Goal: Information Seeking & Learning: Learn about a topic

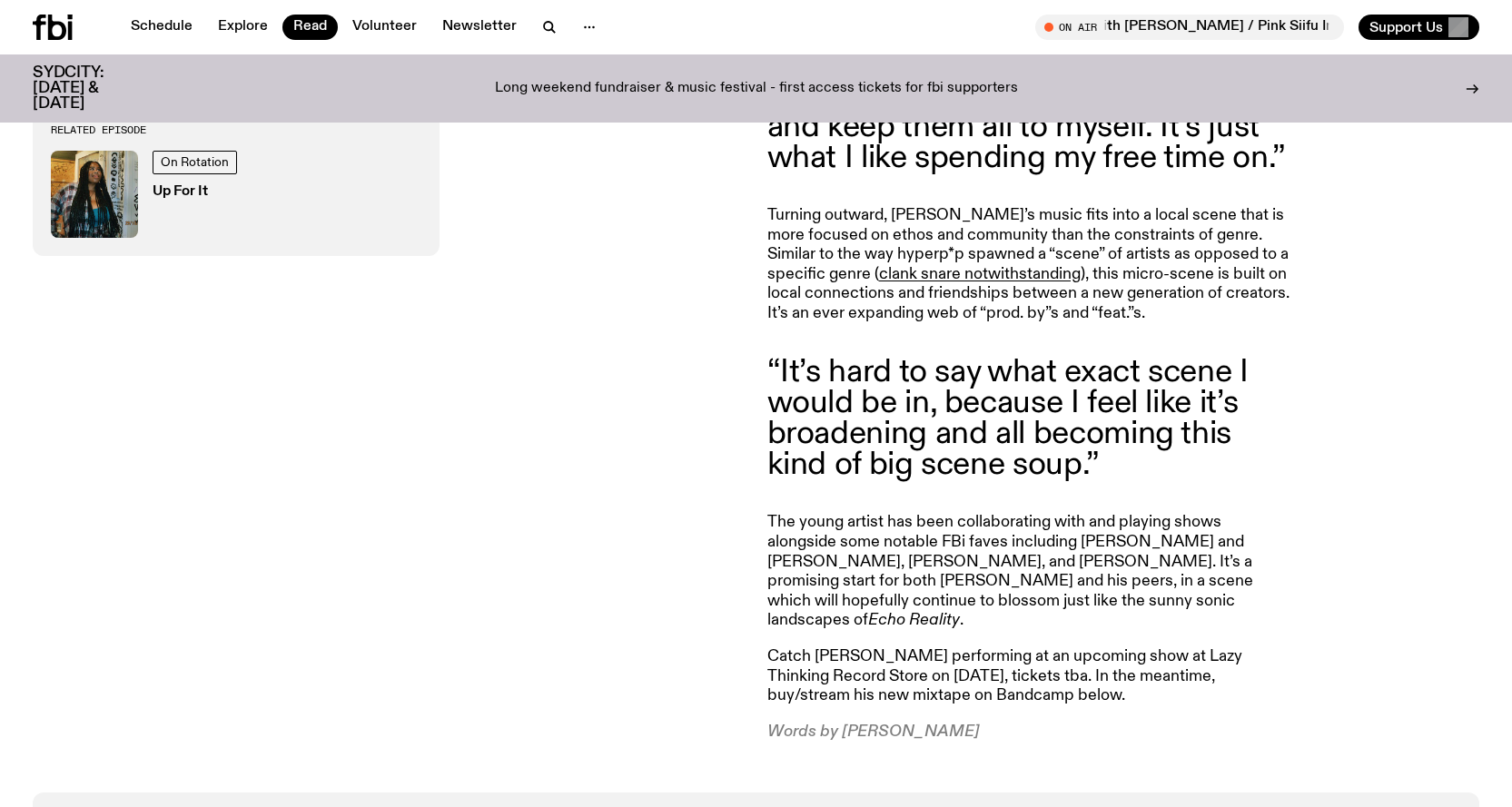
scroll to position [1988, 0]
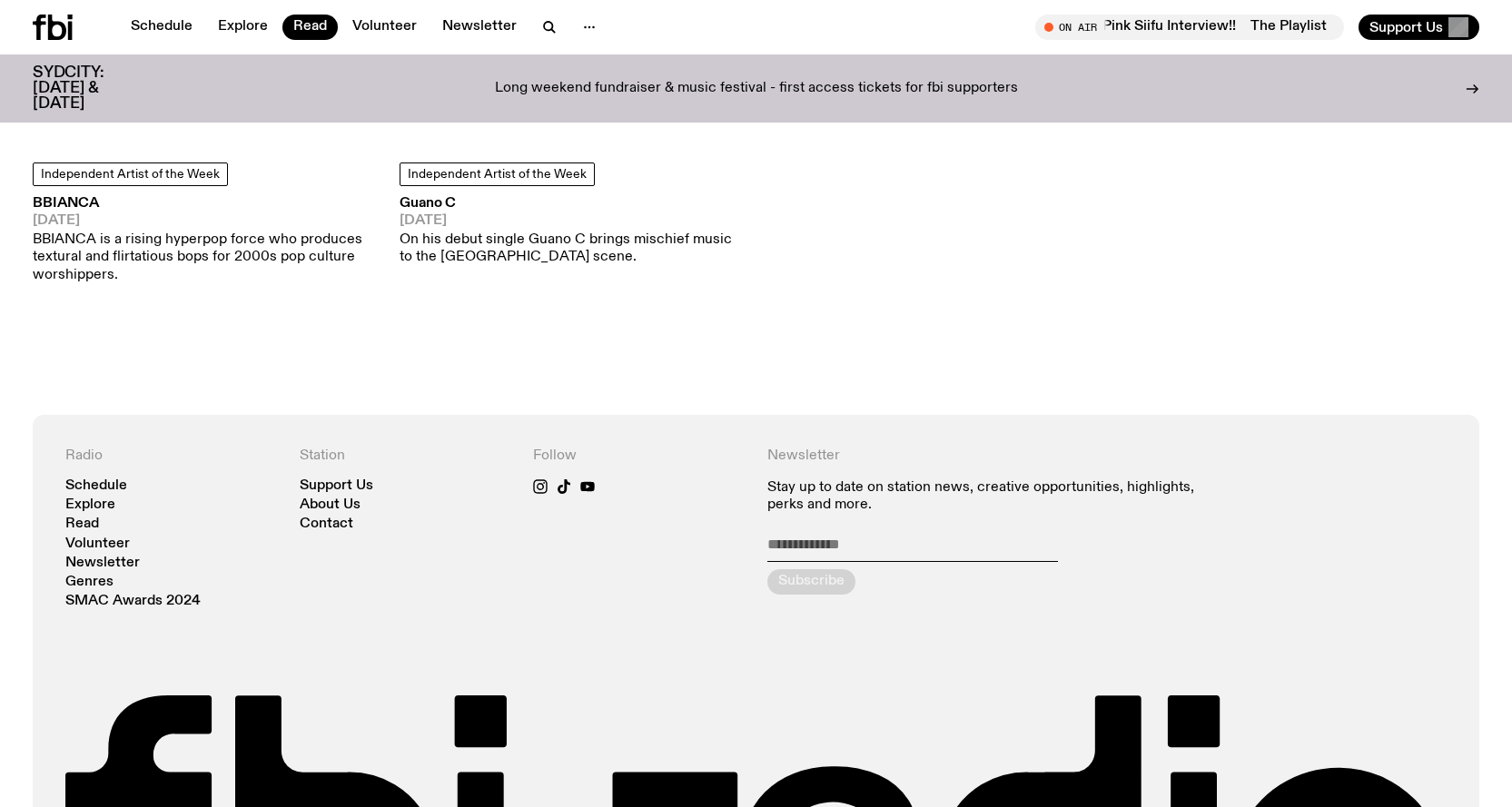
scroll to position [10228, 0]
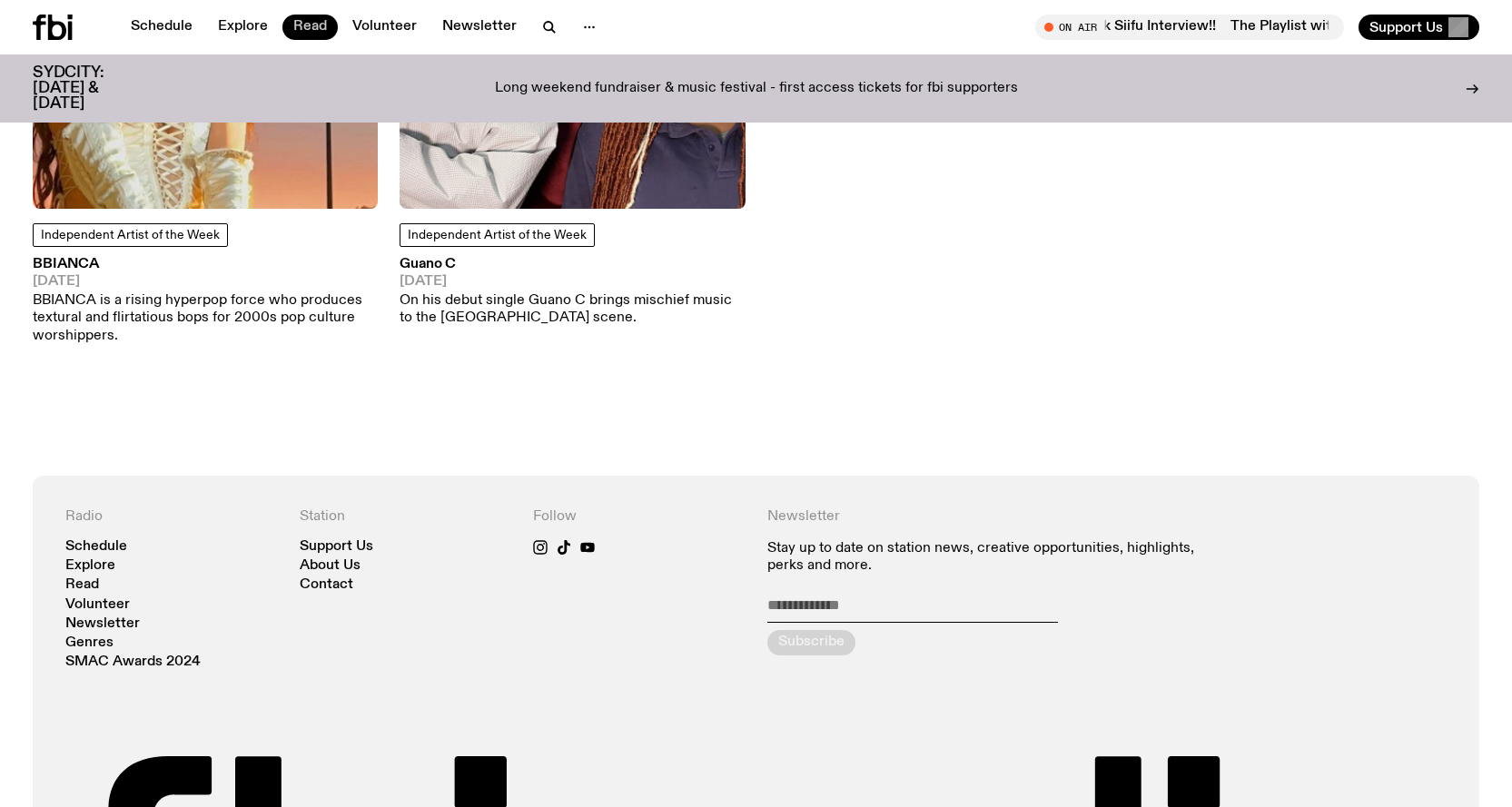
click at [302, 26] on link "Read" at bounding box center [309, 26] width 56 height 25
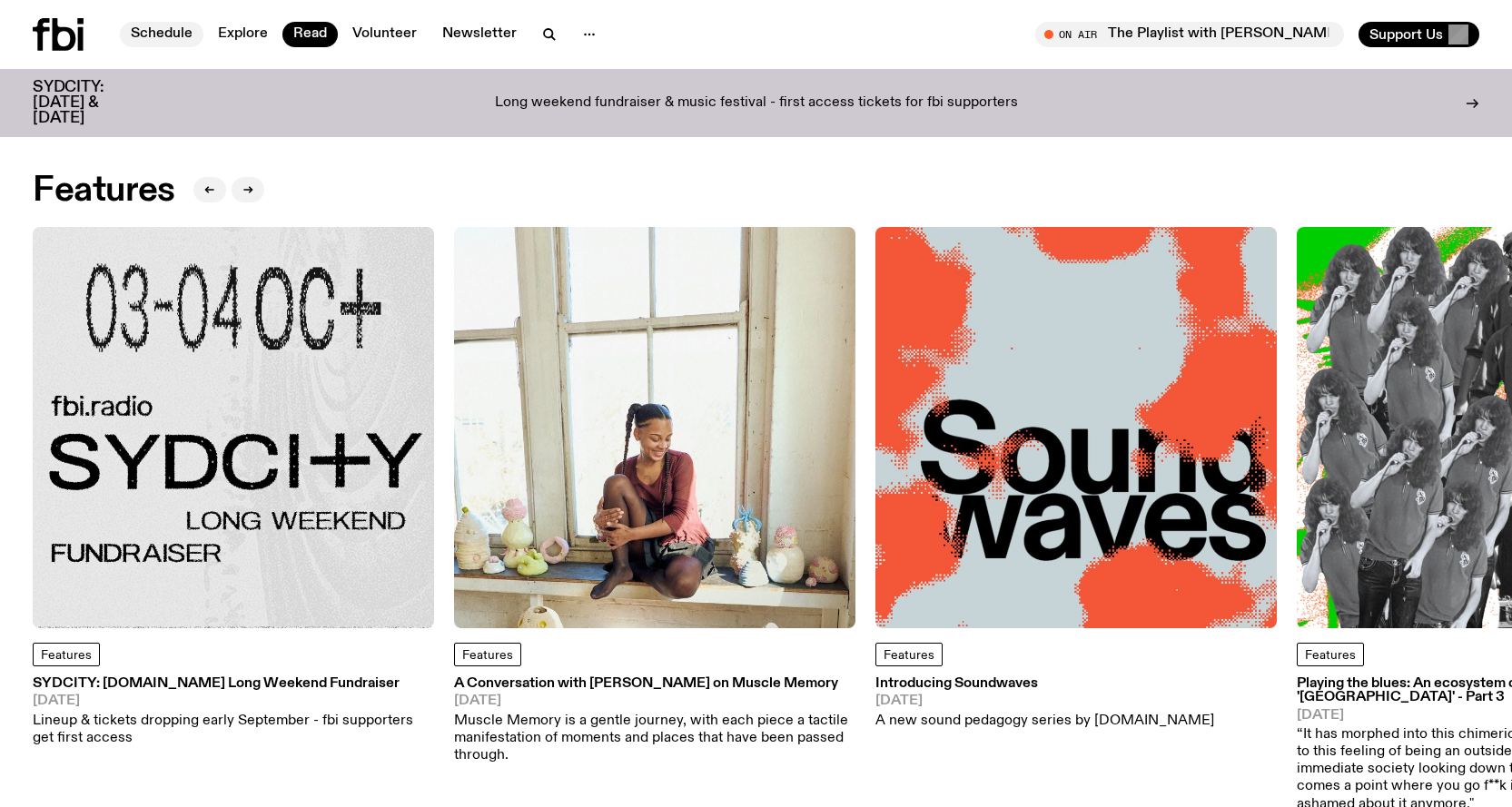
click at [170, 33] on link "Schedule" at bounding box center [161, 34] width 84 height 25
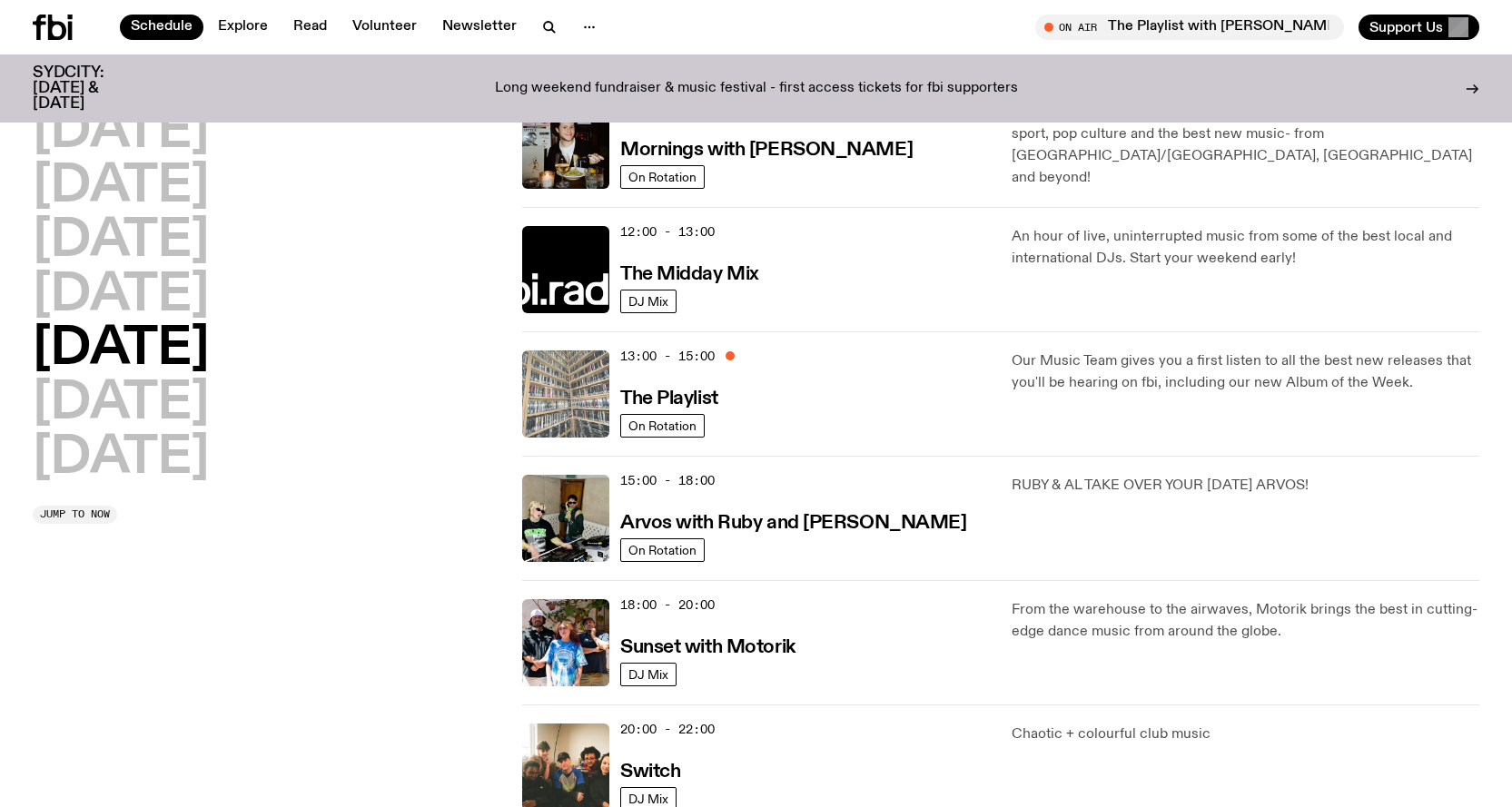
scroll to position [356, 0]
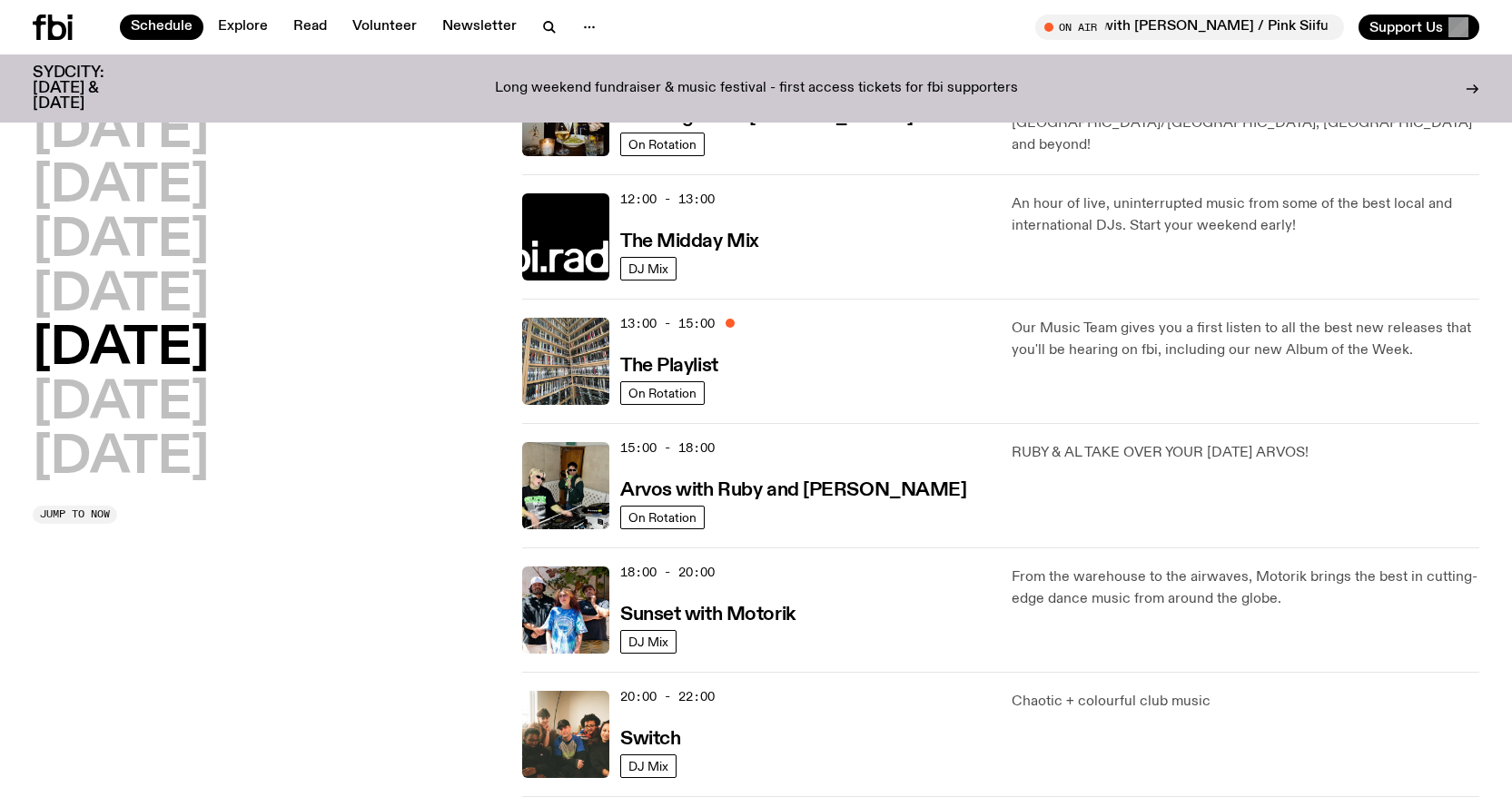
click at [725, 355] on div "13:00 - 15:00 The Playlist" at bounding box center [805, 361] width 370 height 87
click at [694, 356] on h3 "The Playlist" at bounding box center [669, 366] width 98 height 19
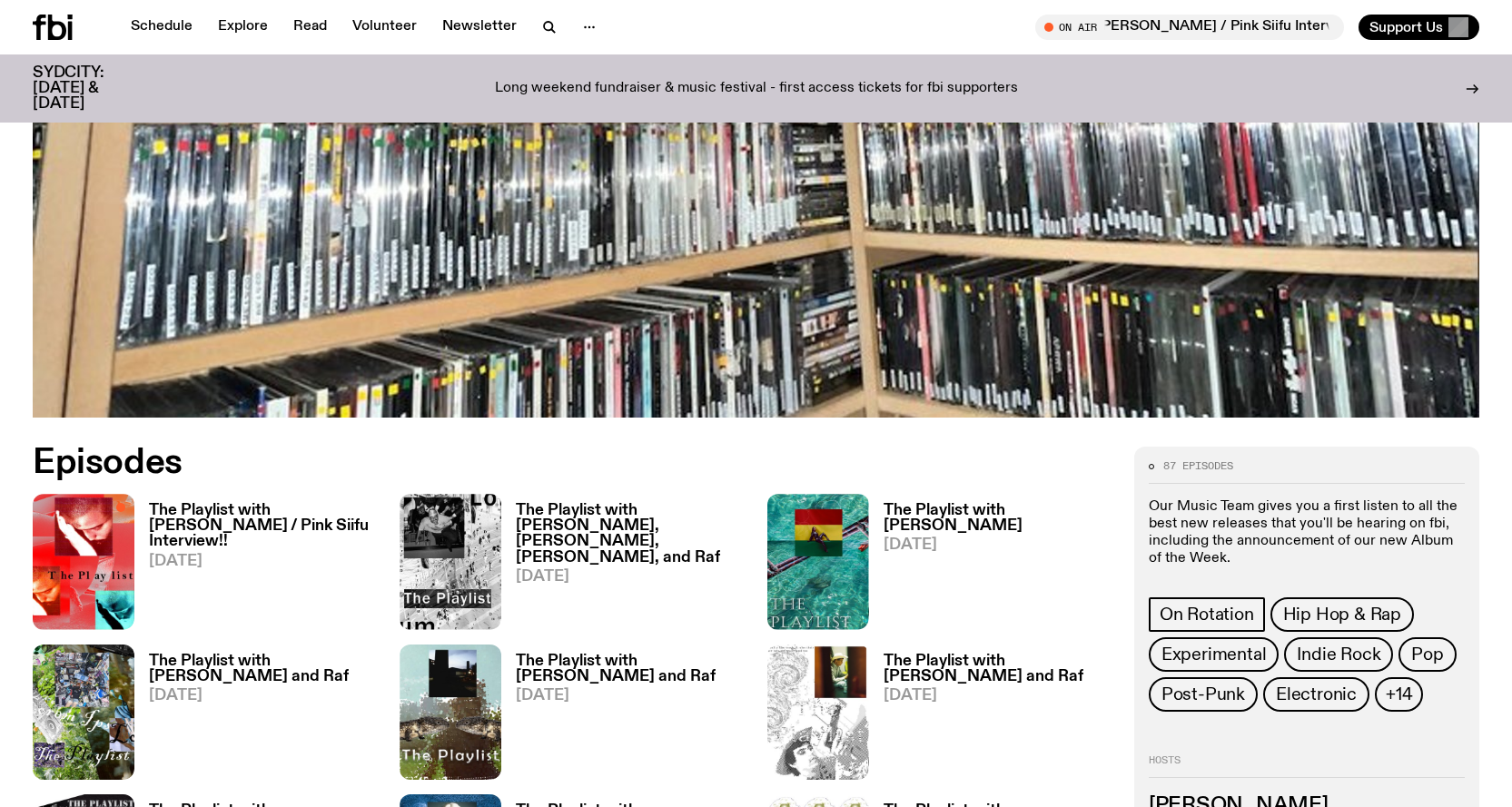
scroll to position [625, 0]
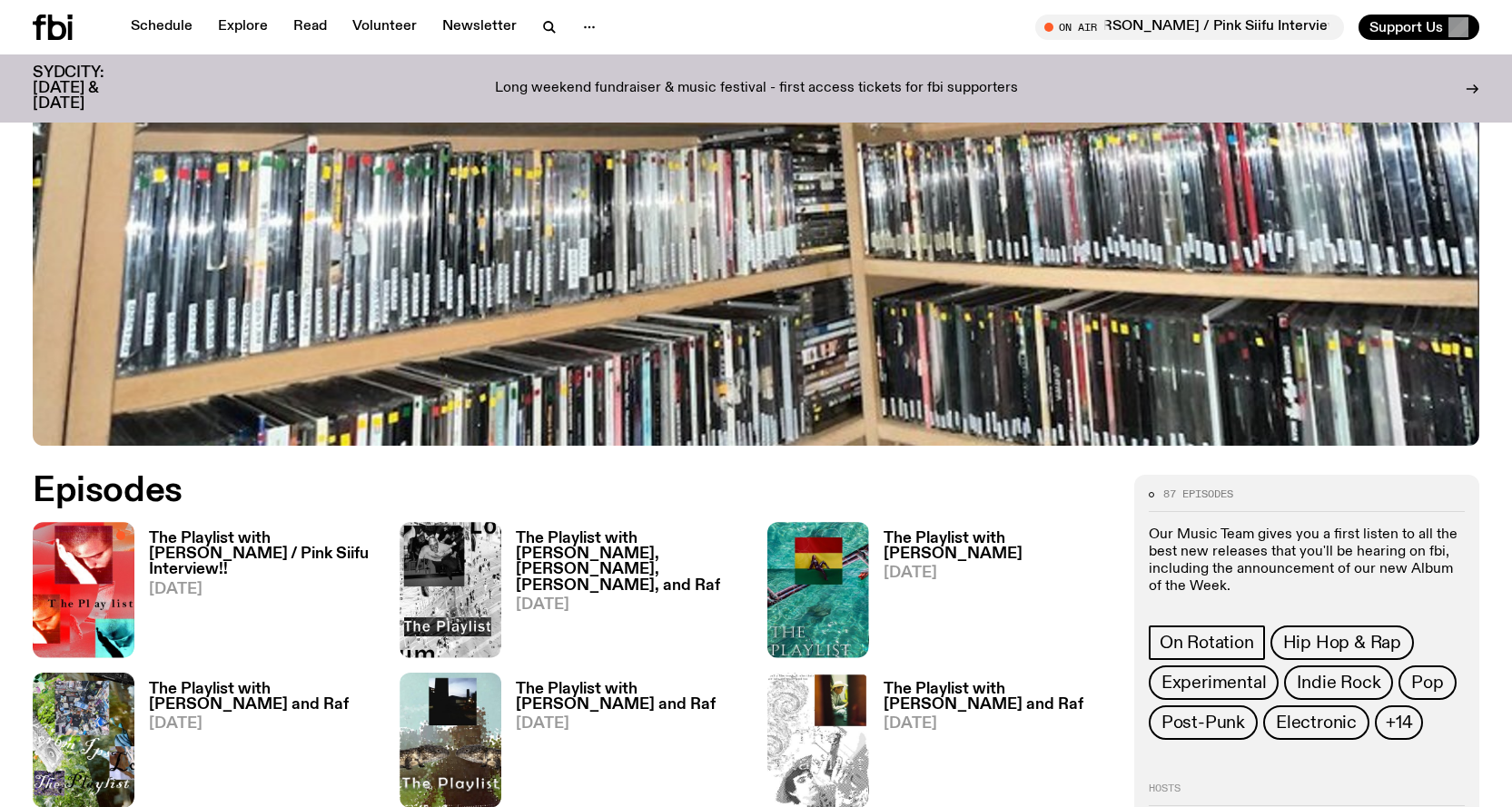
click at [241, 534] on h3 "The Playlist with [PERSON_NAME] / Pink Siifu Interview!!" at bounding box center [263, 553] width 229 height 46
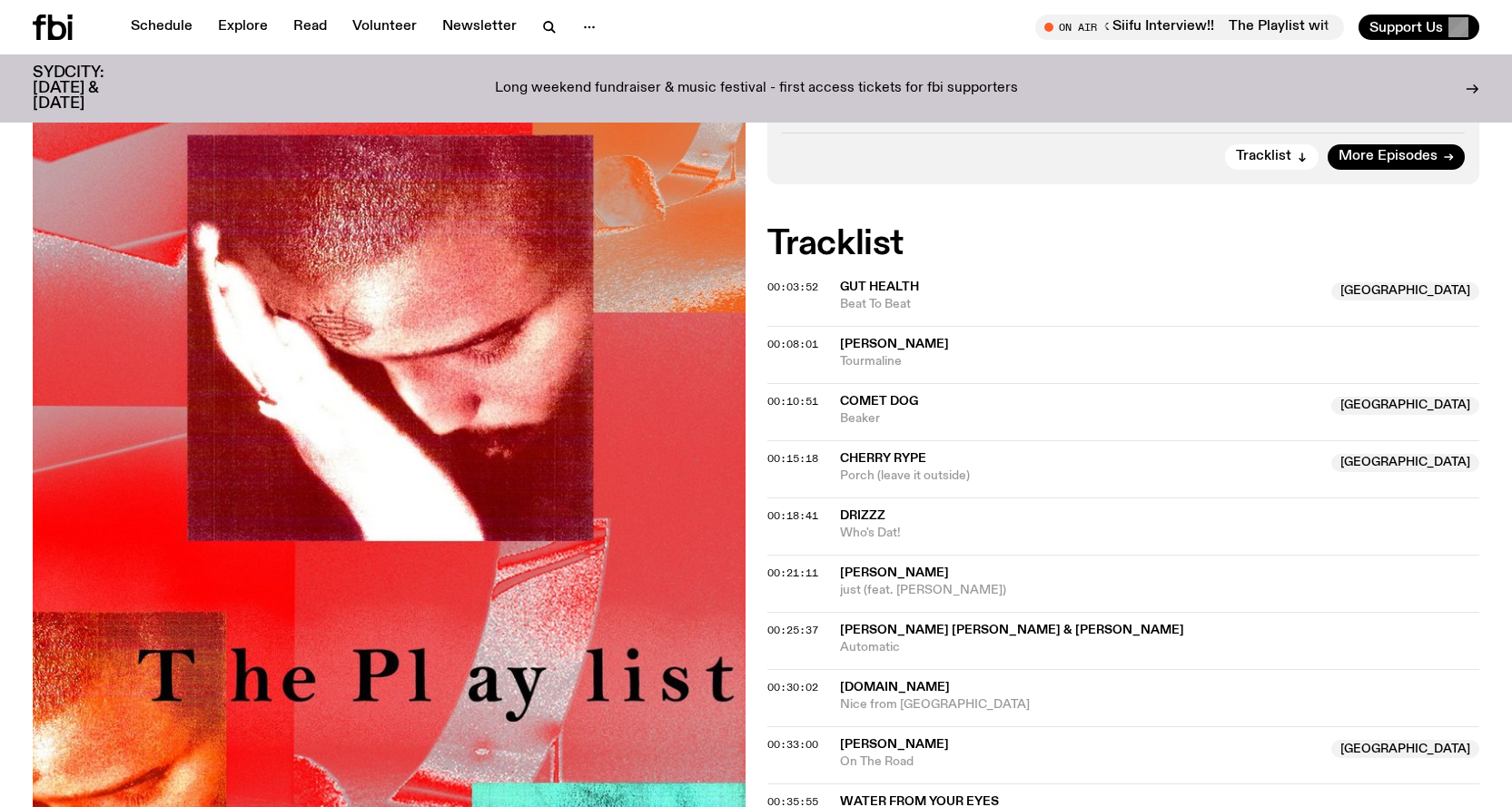
scroll to position [532, 0]
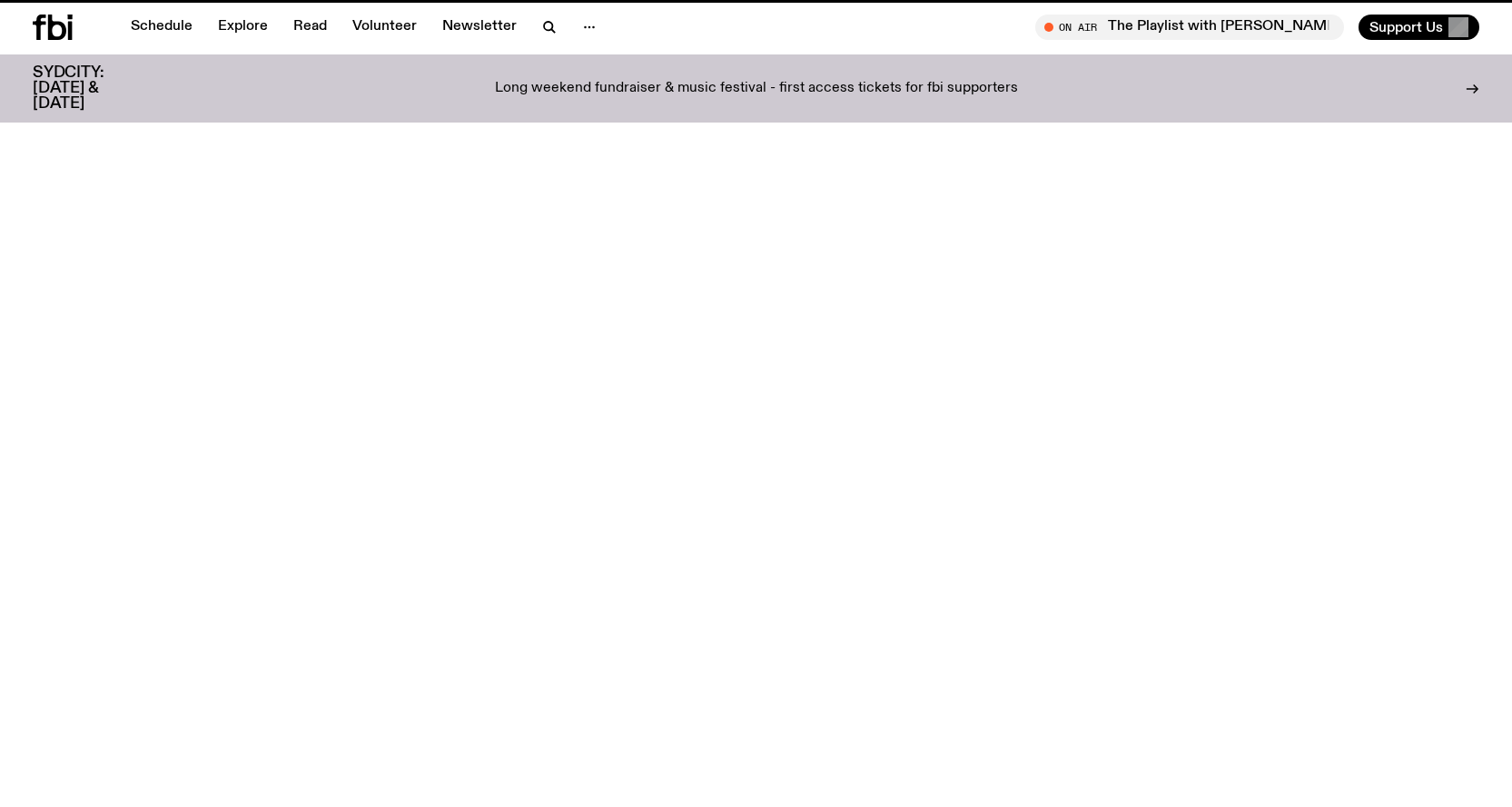
scroll to position [625, 0]
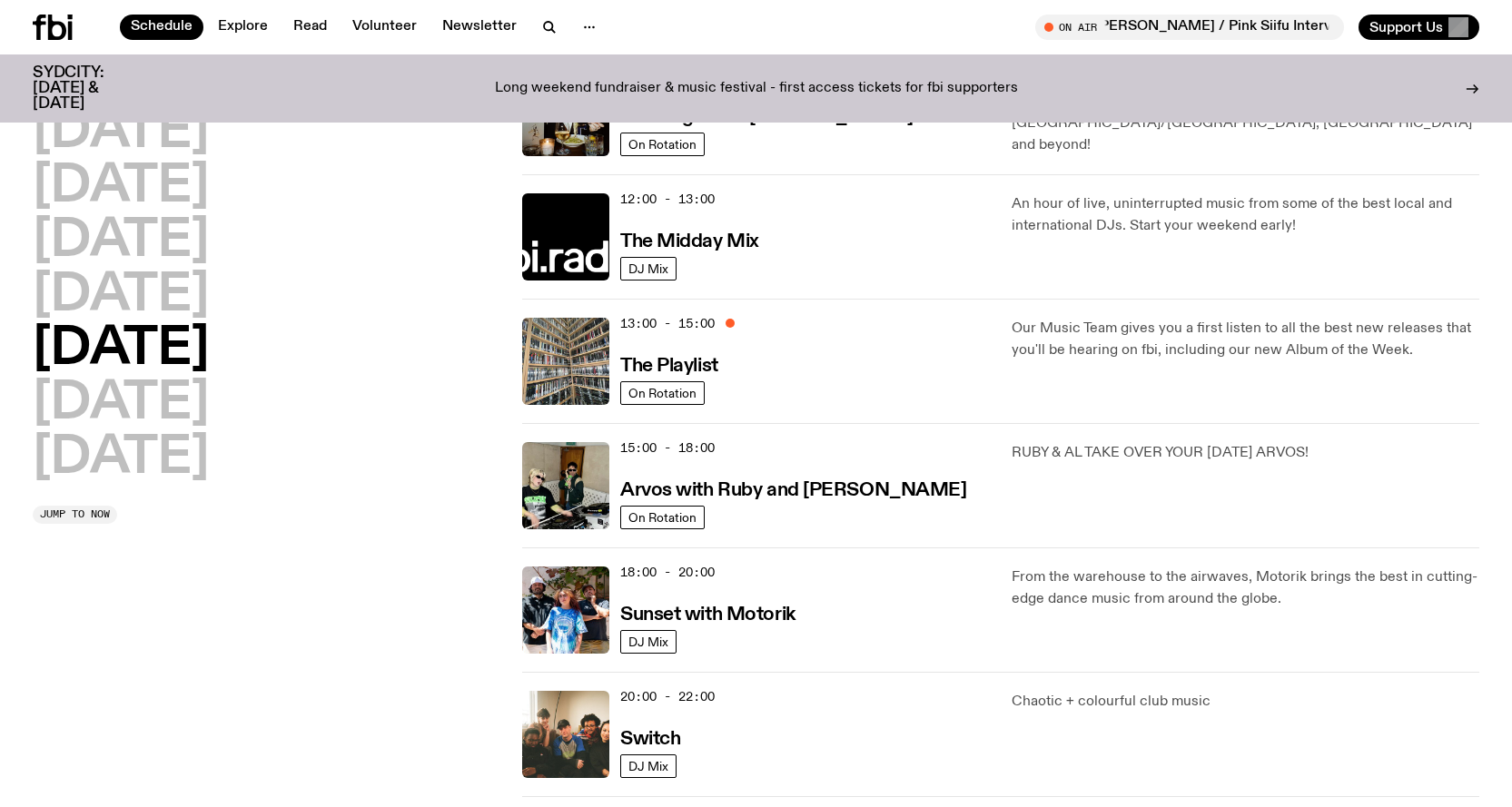
scroll to position [266, 0]
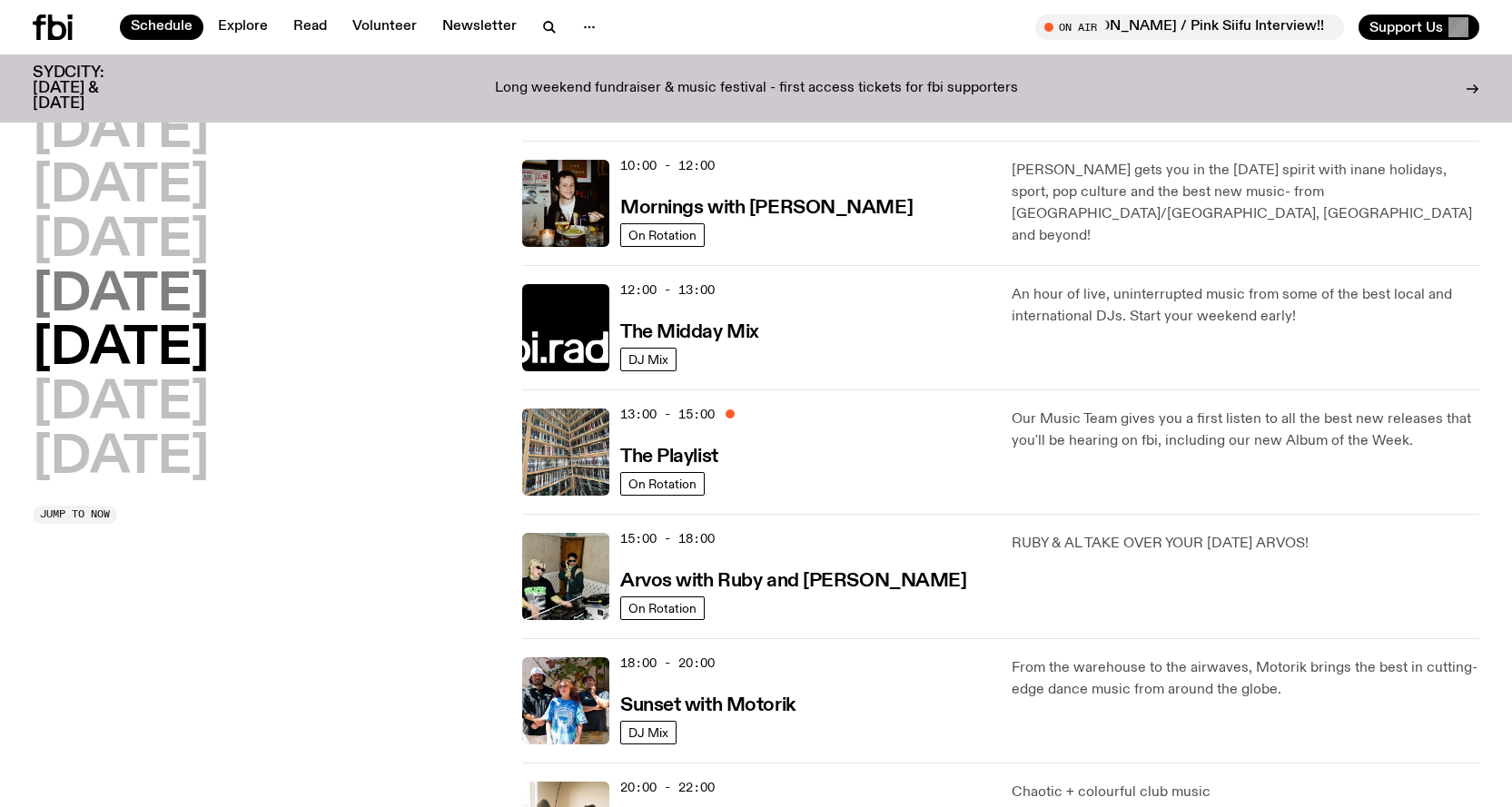
click at [79, 278] on h2 "[DATE]" at bounding box center [121, 296] width 176 height 51
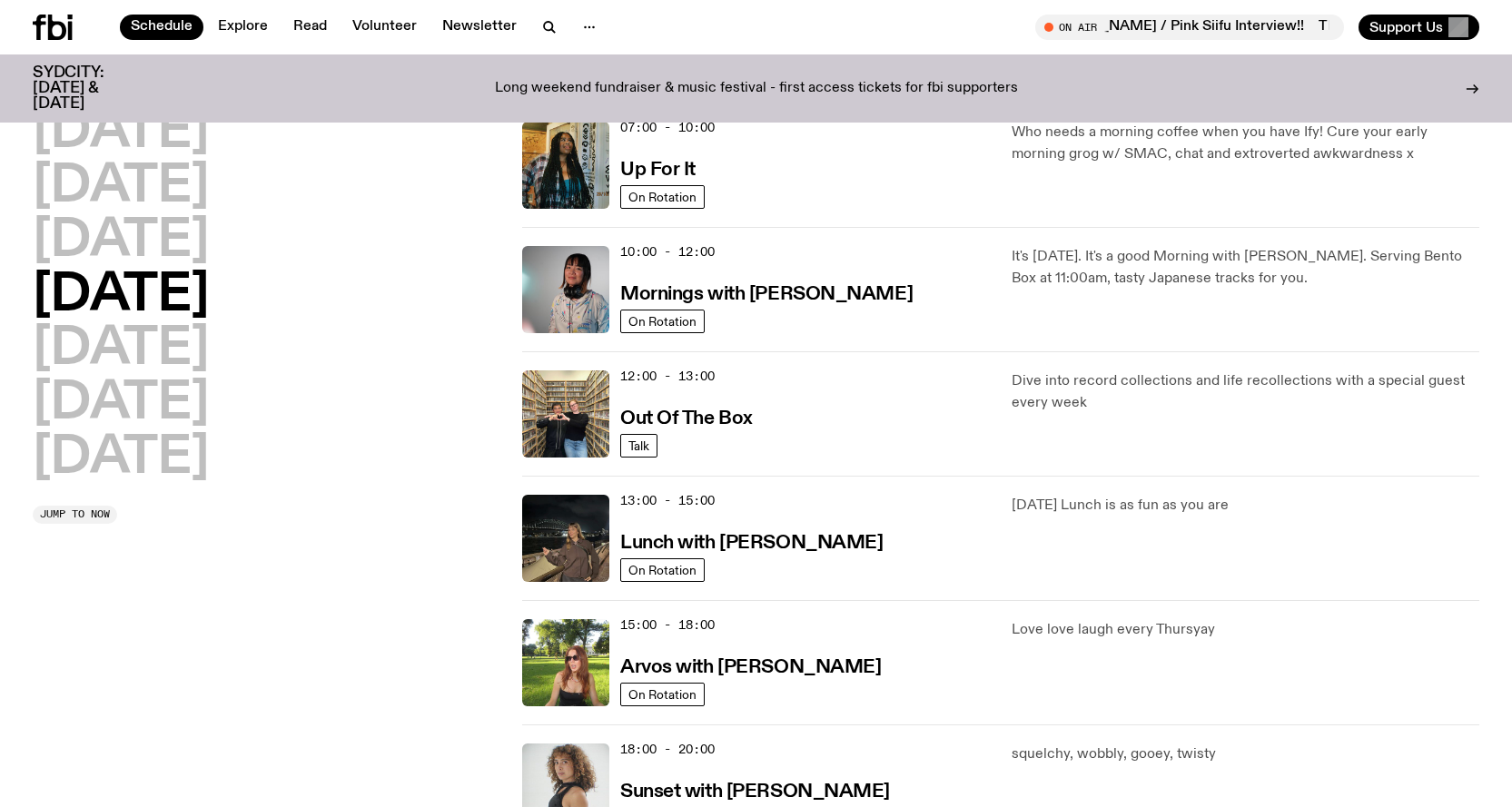
scroll to position [323, 0]
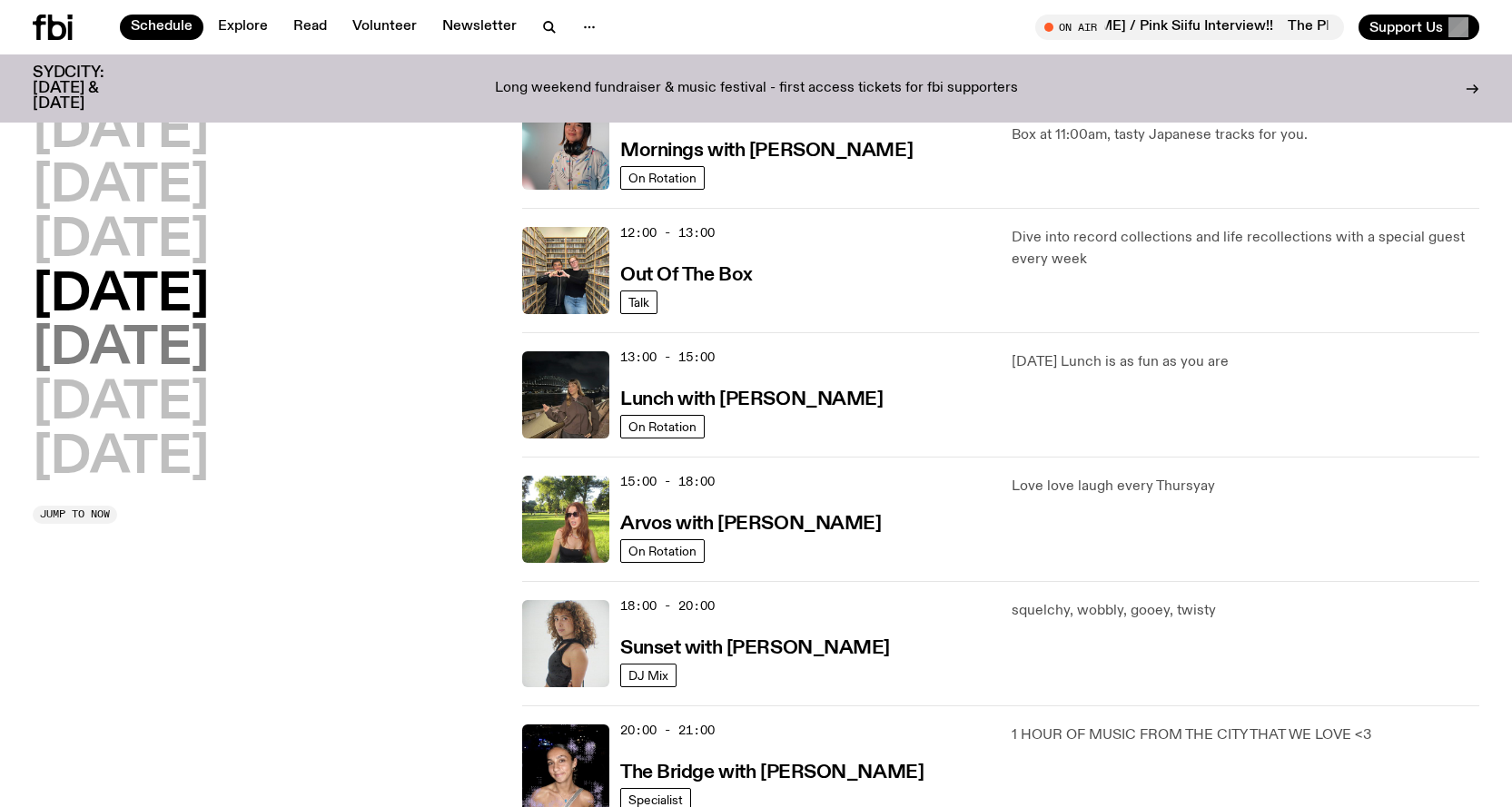
click at [158, 355] on h2 "[DATE]" at bounding box center [121, 350] width 176 height 51
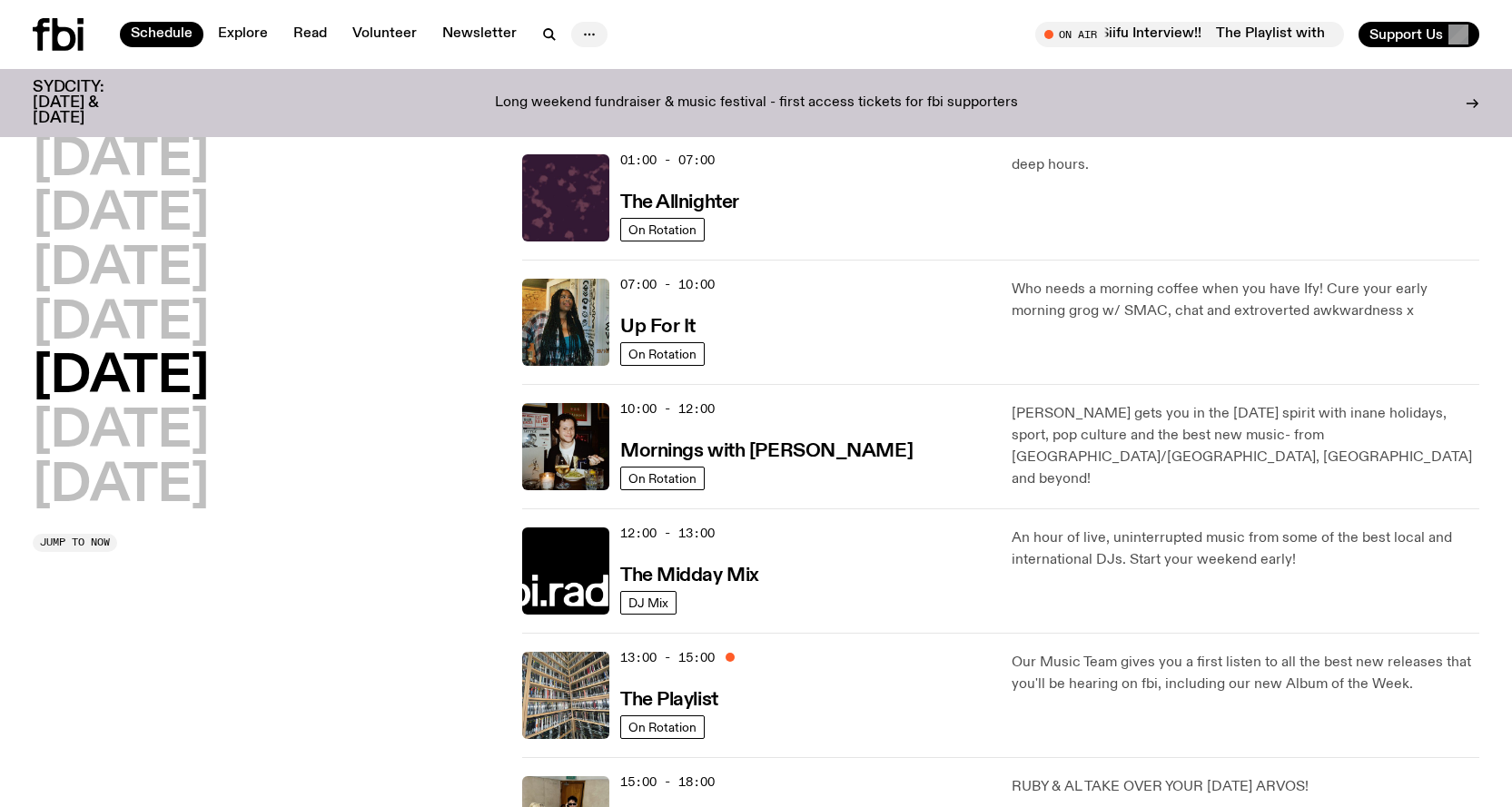
scroll to position [0, 0]
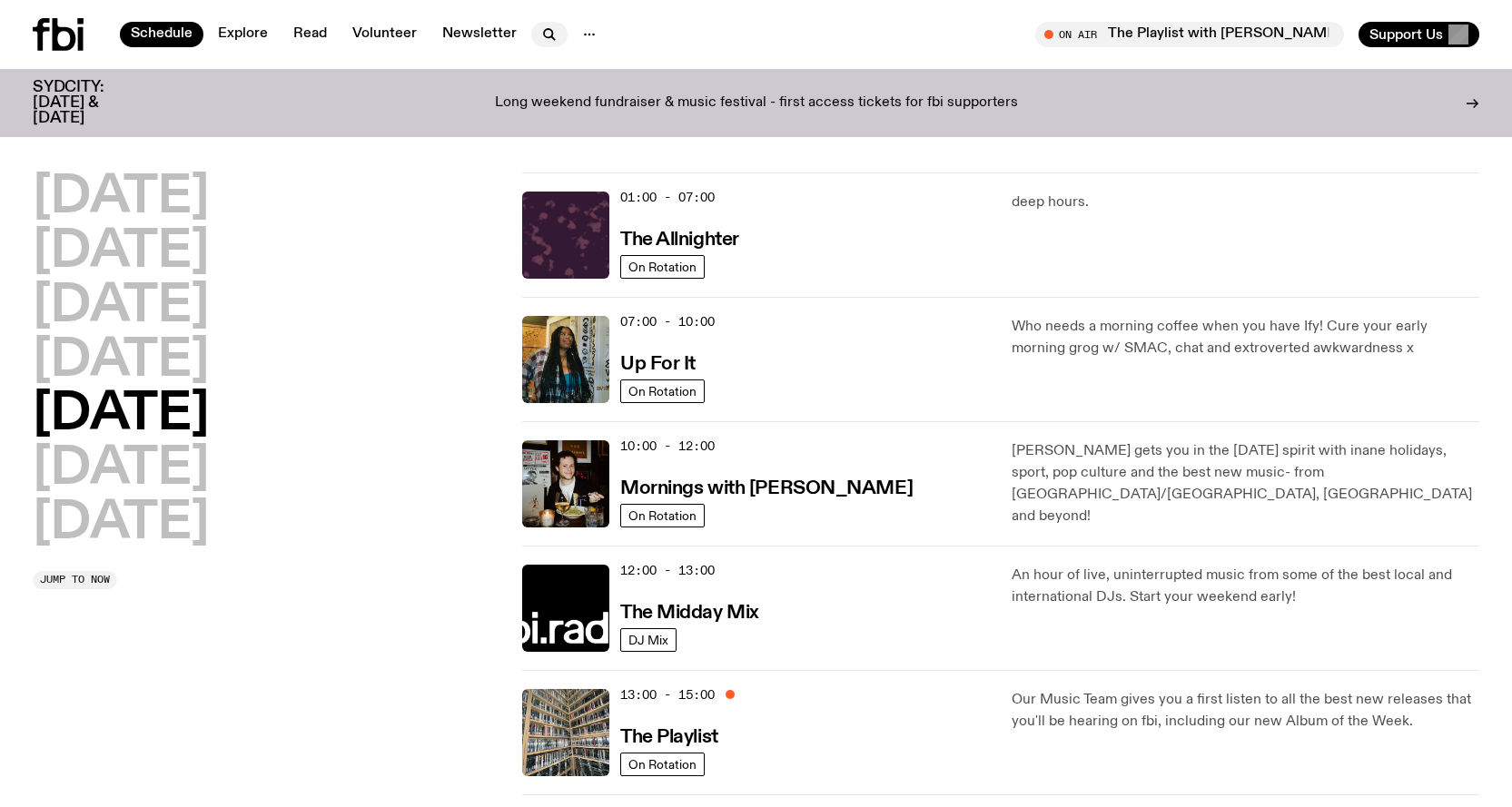
click at [547, 23] on button "button" at bounding box center [549, 34] width 36 height 25
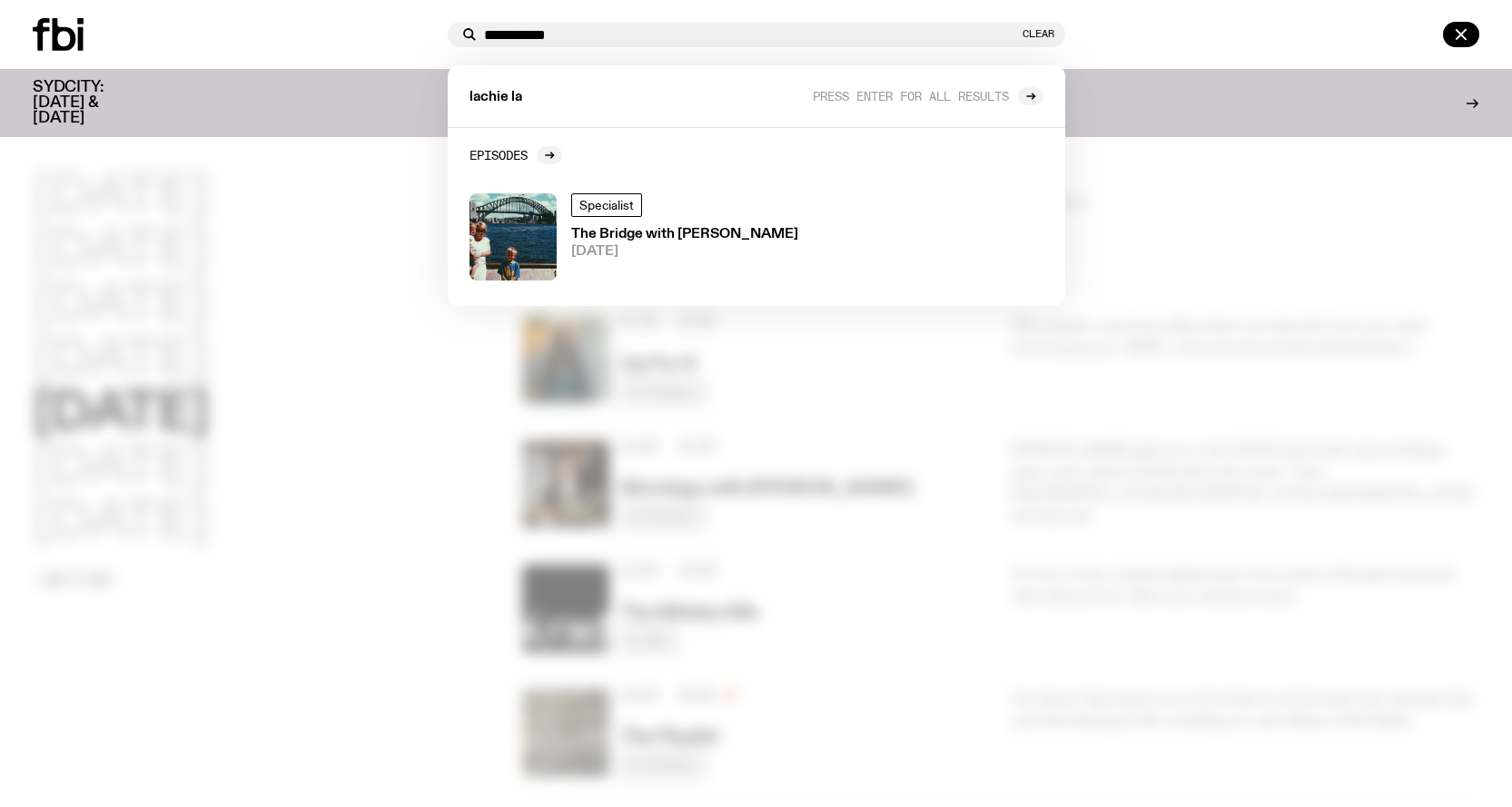
type input "**********"
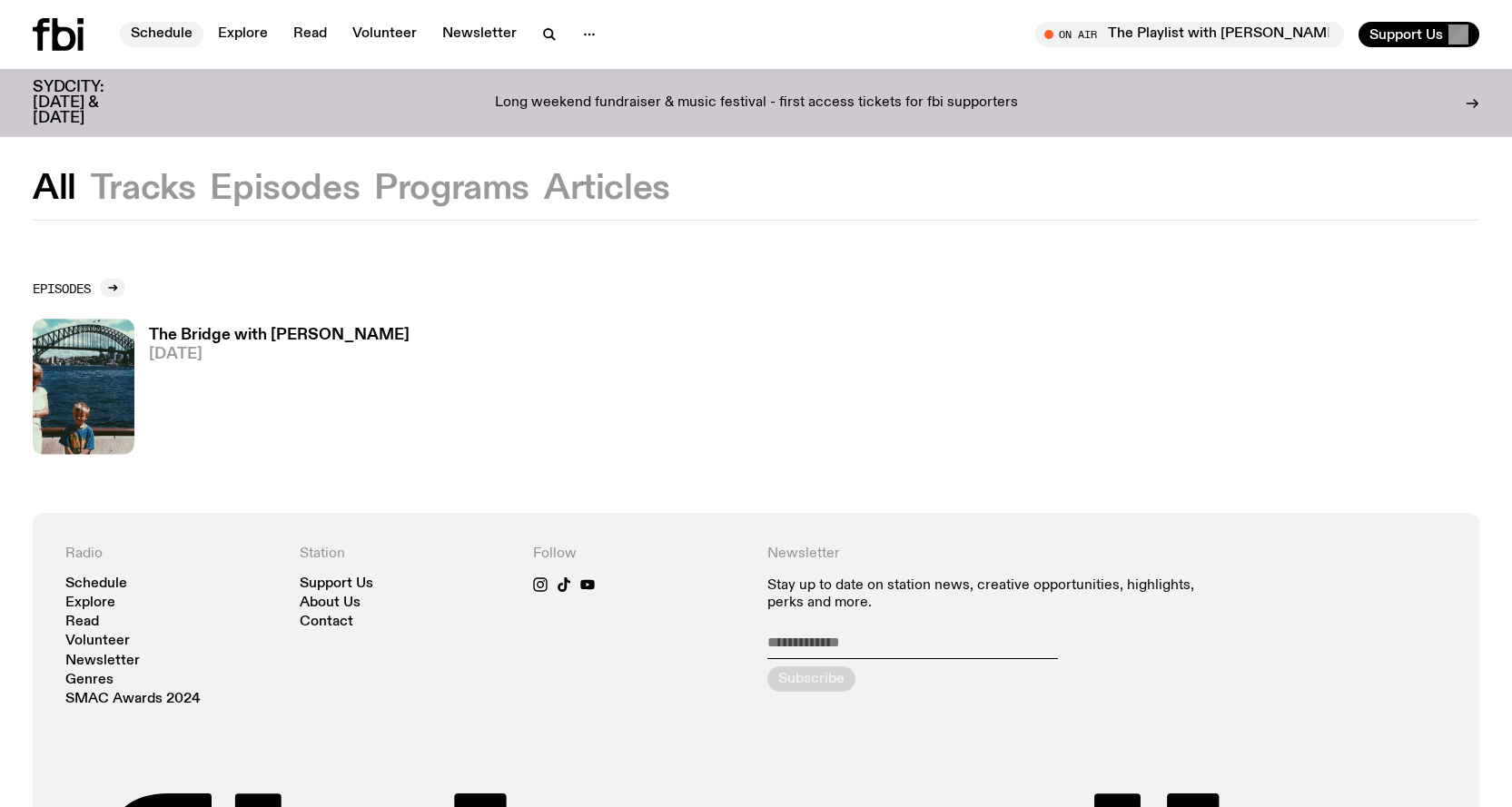
click at [152, 34] on link "Schedule" at bounding box center [161, 34] width 84 height 25
